Goal: Task Accomplishment & Management: Manage account settings

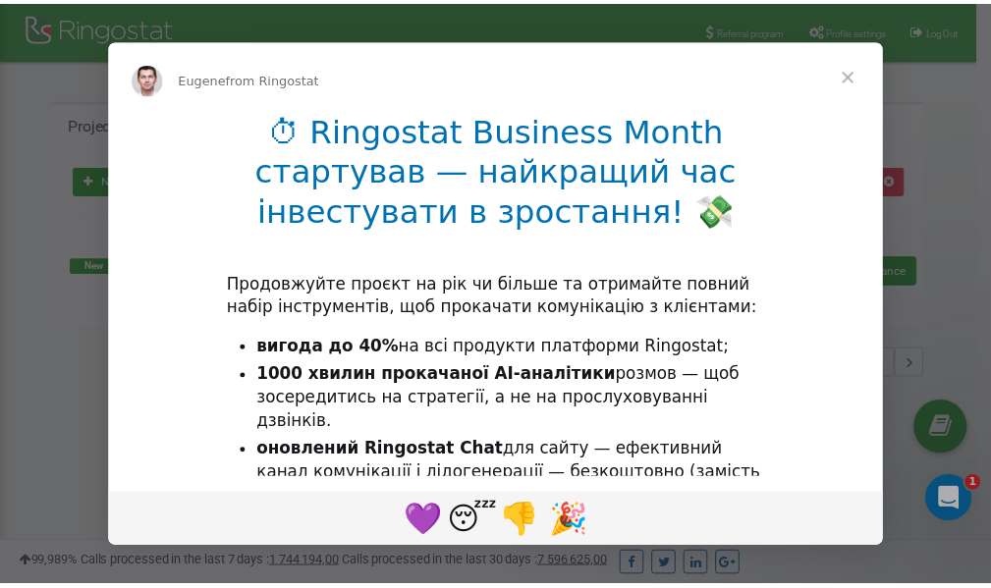
scroll to position [294, 0]
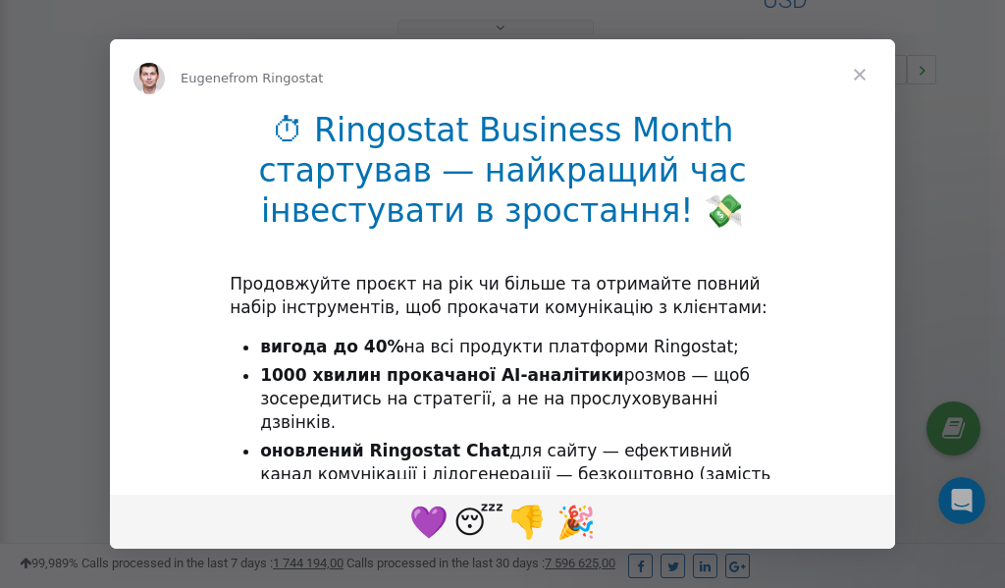
click at [863, 78] on span "Close" at bounding box center [860, 74] width 71 height 71
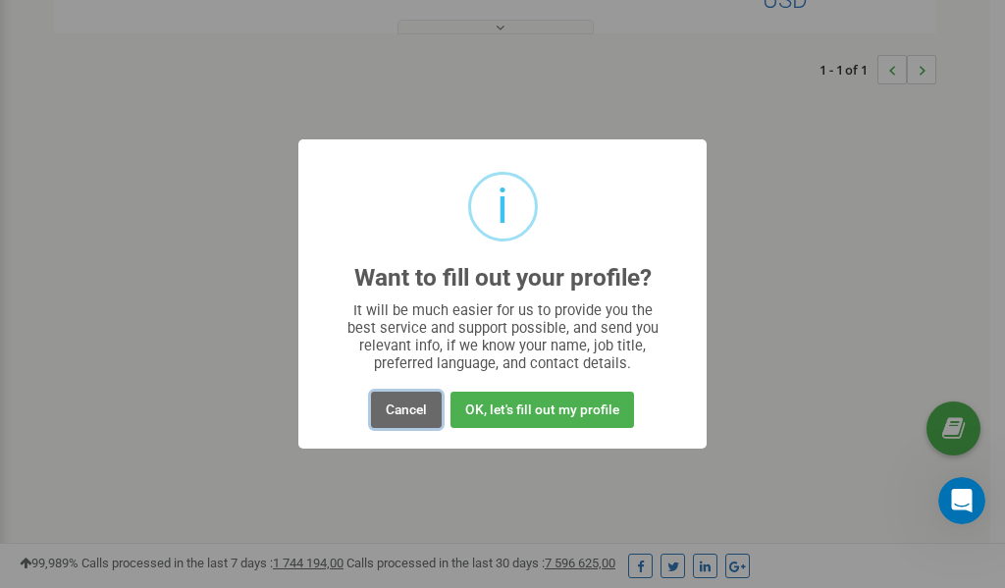
click at [412, 410] on button "Cancel" at bounding box center [406, 410] width 71 height 36
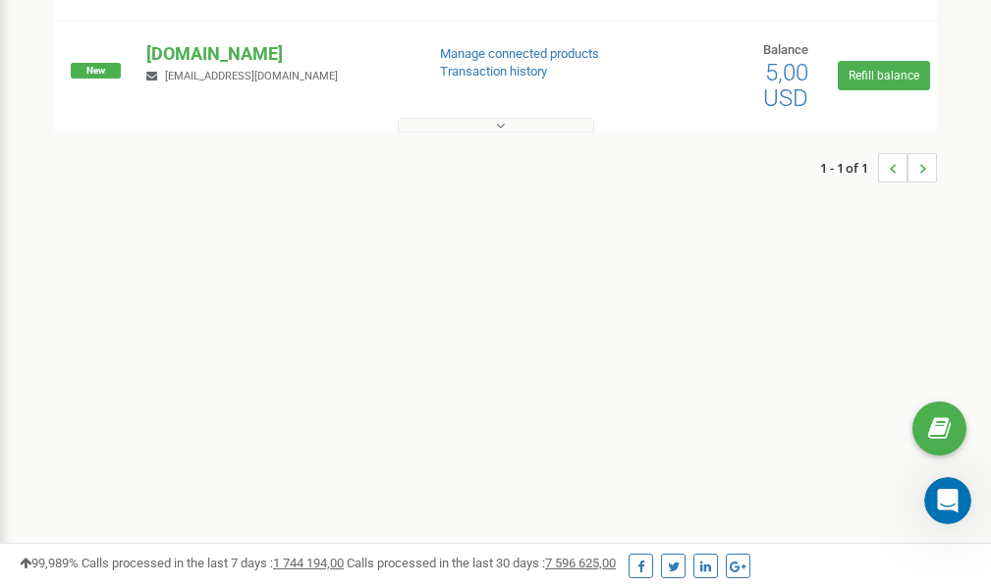
scroll to position [0, 0]
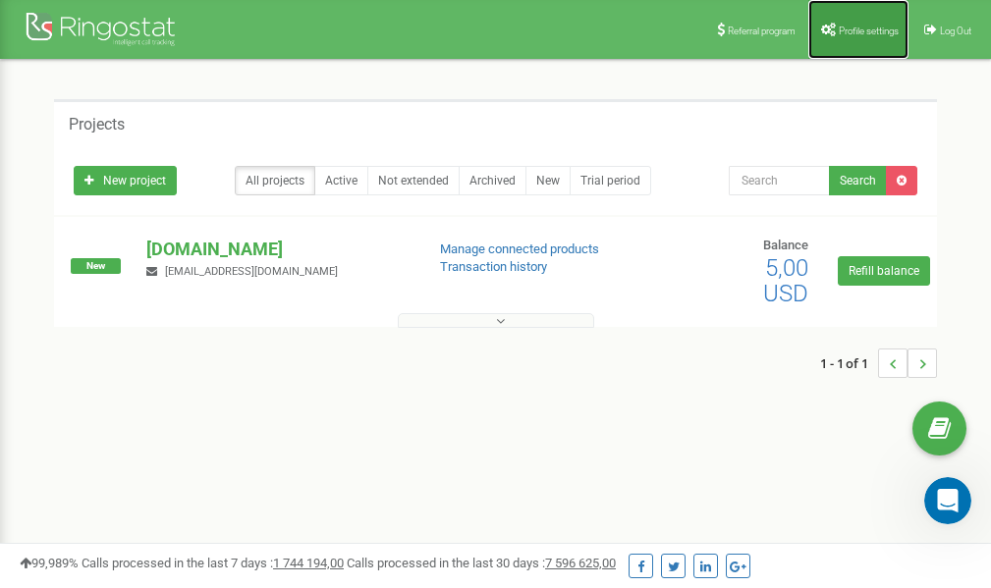
click at [856, 28] on span "Profile settings" at bounding box center [868, 31] width 60 height 11
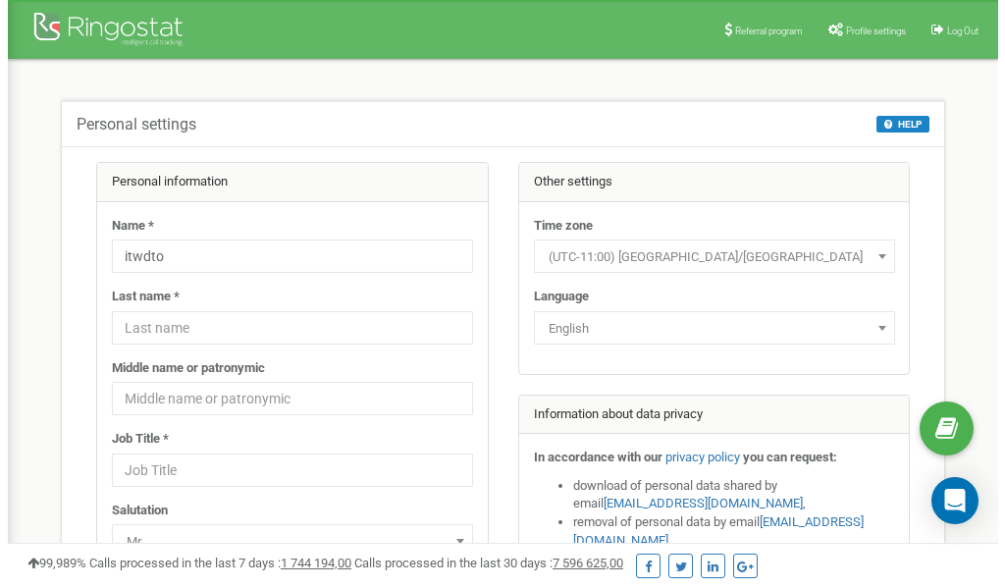
scroll to position [98, 0]
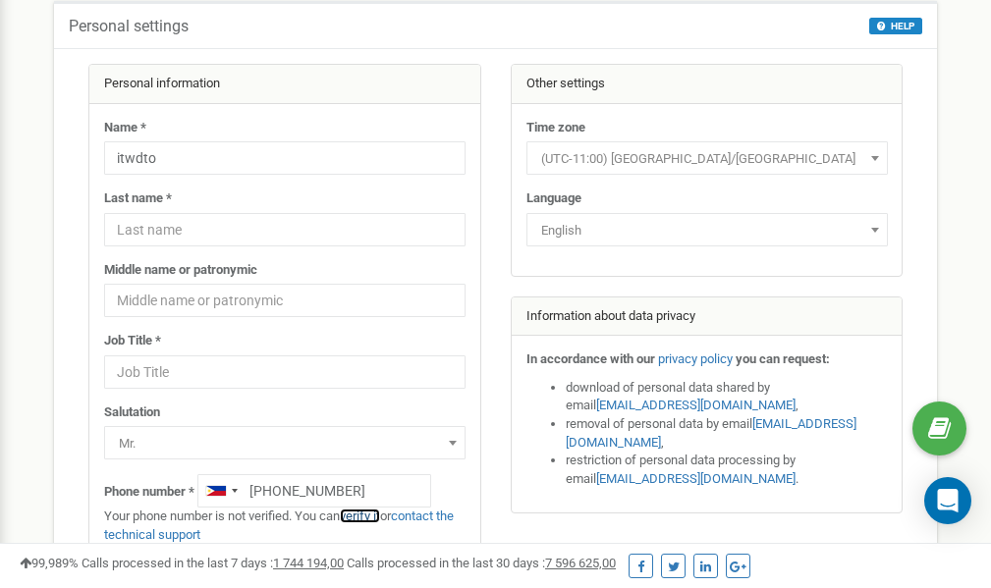
click at [367, 517] on link "verify it" at bounding box center [360, 516] width 40 height 15
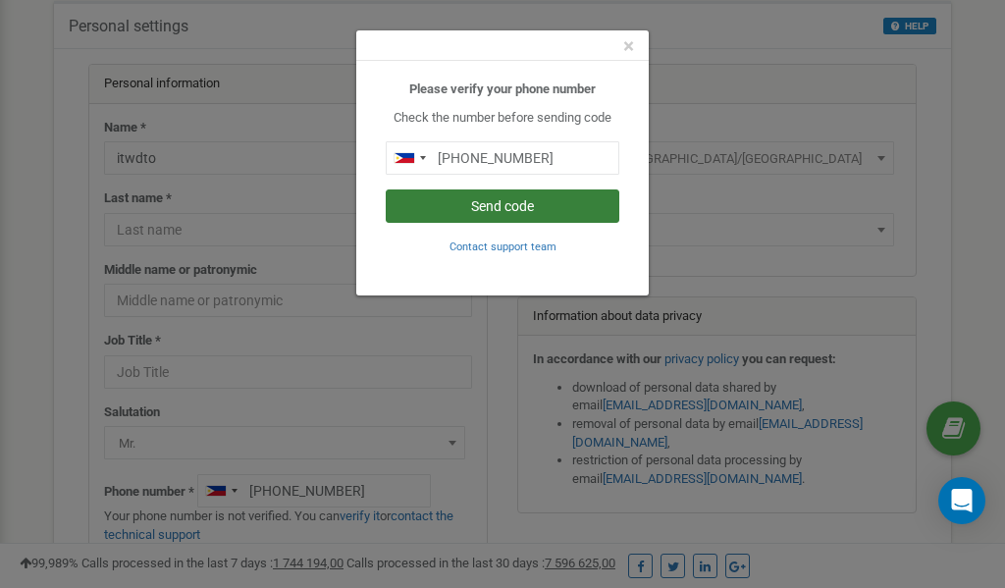
click at [532, 206] on button "Send code" at bounding box center [503, 205] width 234 height 33
